Goal: Transaction & Acquisition: Purchase product/service

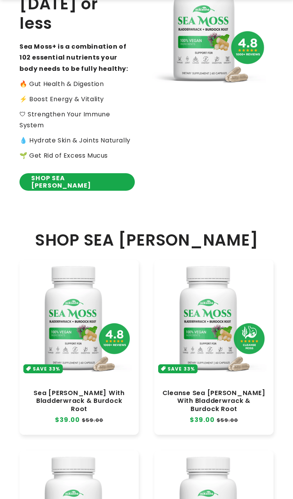
scroll to position [259, 0]
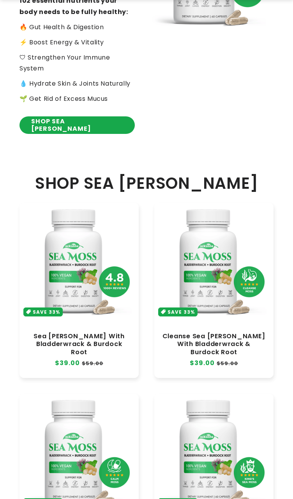
drag, startPoint x: 93, startPoint y: 285, endPoint x: 76, endPoint y: 279, distance: 18.1
click at [93, 332] on link "Sea [PERSON_NAME] With Bladderwrack & Burdock Root" at bounding box center [79, 343] width 104 height 23
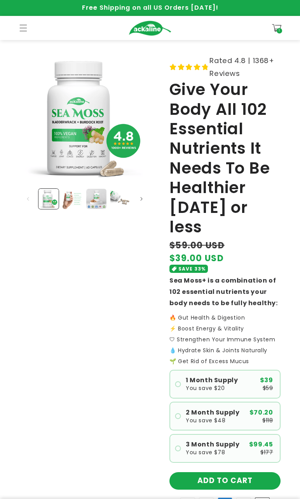
scroll to position [207, 0]
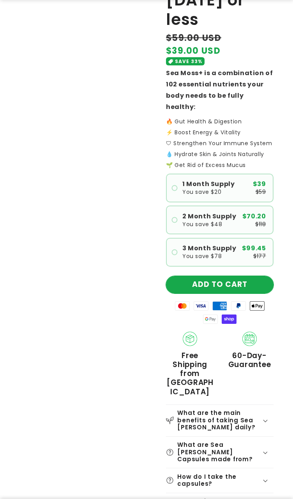
click at [226, 276] on button "ADD TO CART" at bounding box center [219, 285] width 107 height 18
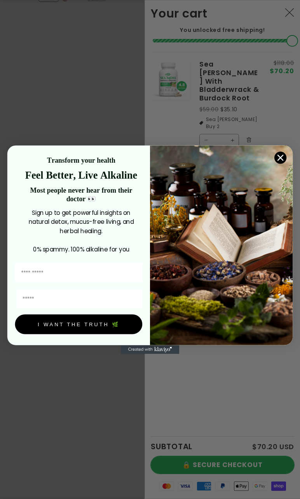
click at [218, 464] on div "Close dialog Transform your health Feel Better, Live Alkaline Most people never…" at bounding box center [150, 249] width 300 height 499
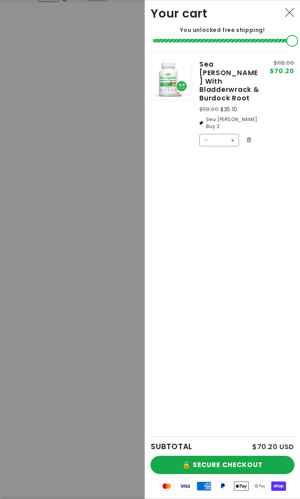
click at [225, 464] on button "🔒 SECURE CHECKOUT" at bounding box center [223, 465] width 144 height 18
